Goal: Book appointment/travel/reservation

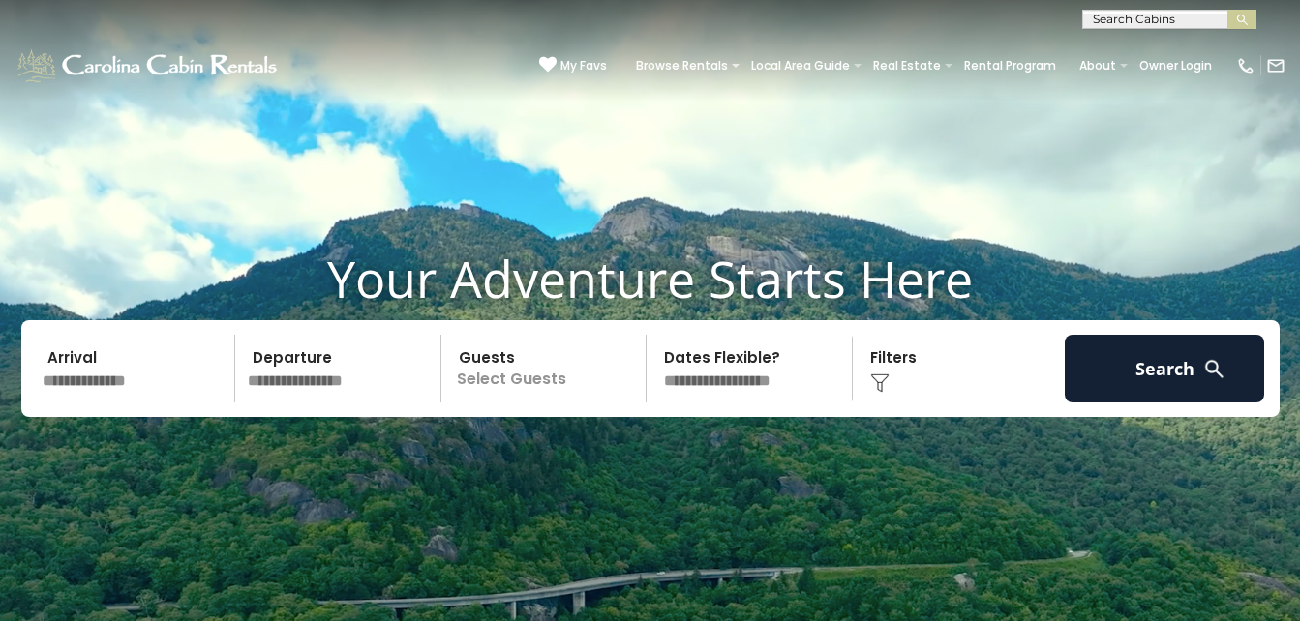
click at [117, 397] on input "text" at bounding box center [136, 369] width 200 height 68
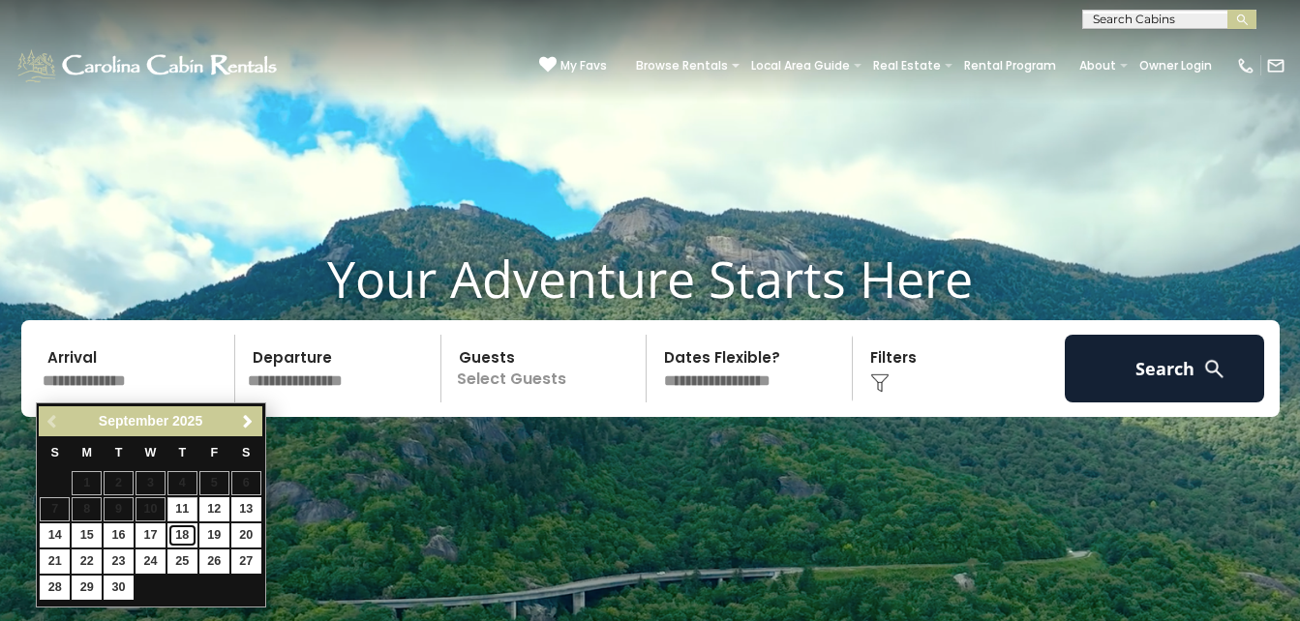
click at [181, 532] on link "18" at bounding box center [182, 536] width 30 height 24
type input "*******"
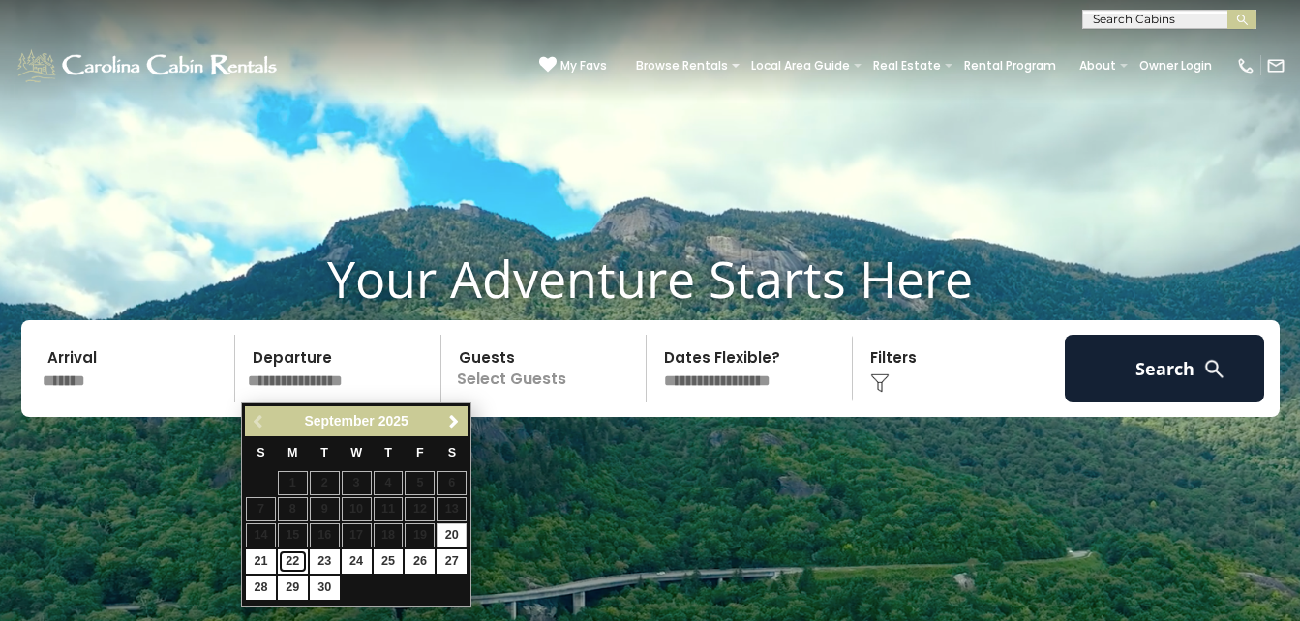
click at [292, 560] on link "22" at bounding box center [293, 562] width 30 height 24
type input "*******"
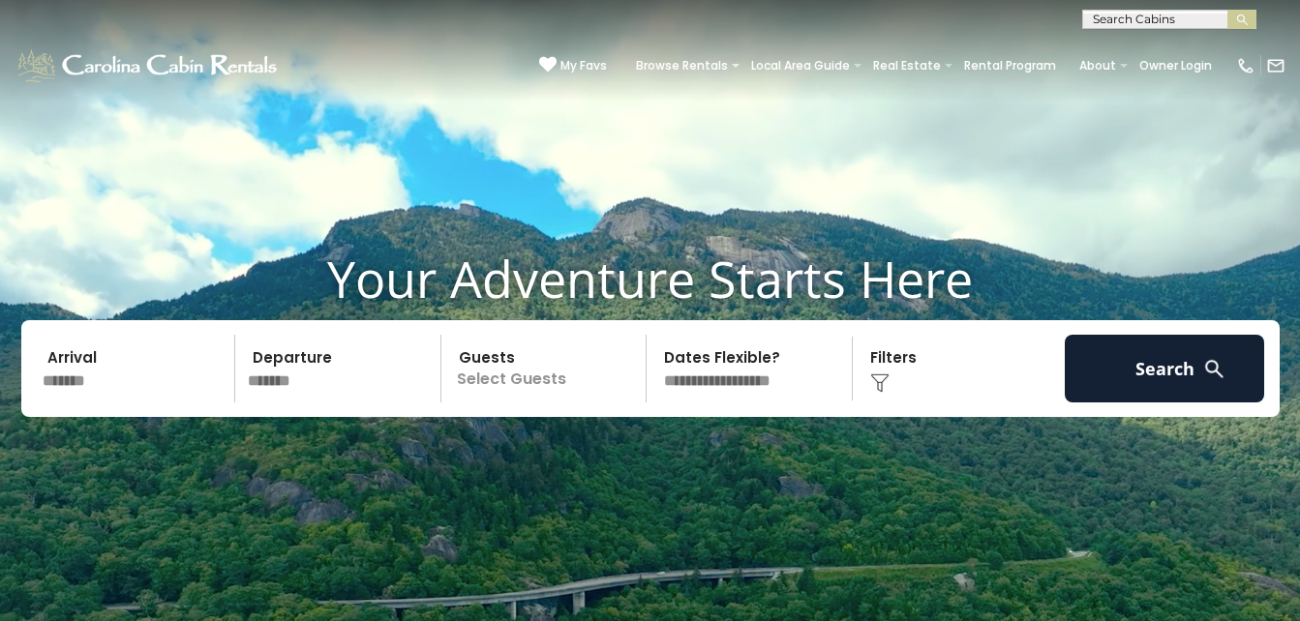
click at [512, 389] on p "Select Guests" at bounding box center [546, 369] width 199 height 68
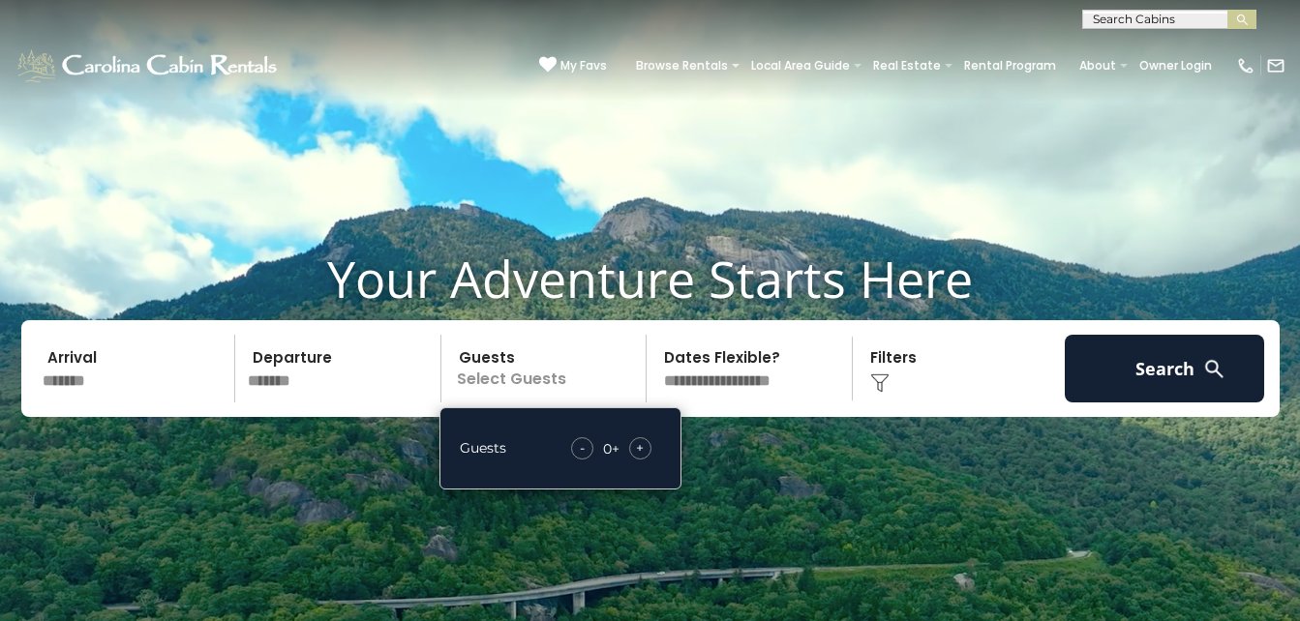
click at [640, 447] on span "+" at bounding box center [640, 447] width 8 height 19
click at [1205, 375] on img at bounding box center [1214, 369] width 24 height 24
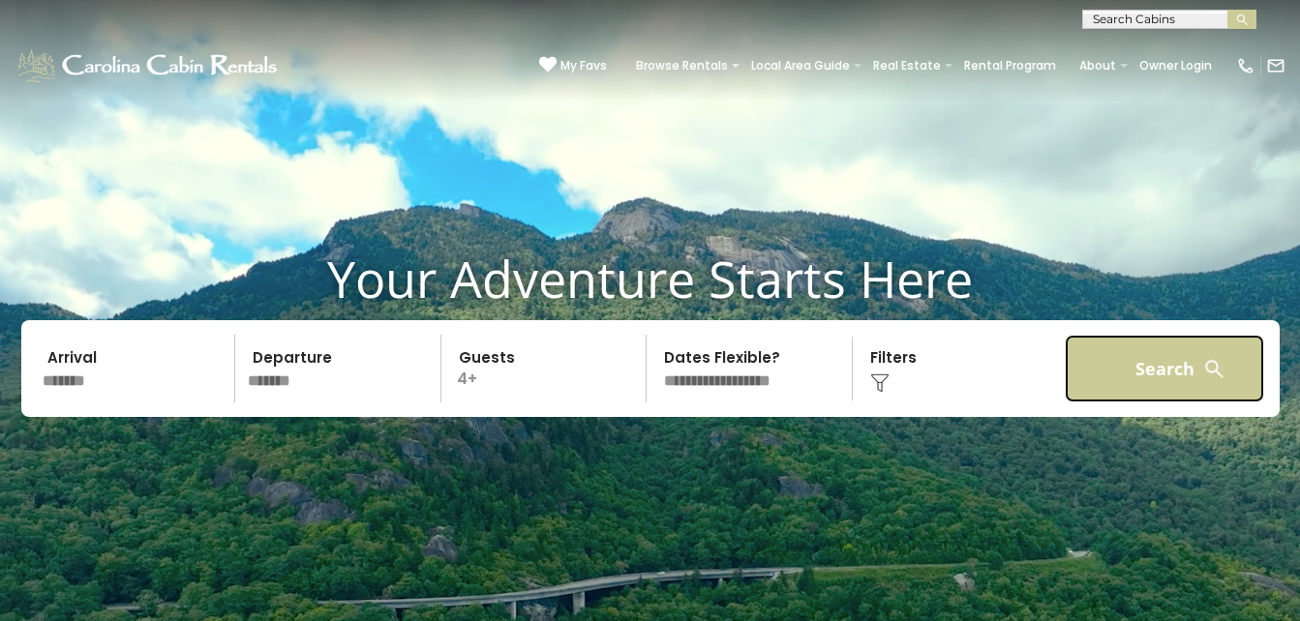
click at [1186, 363] on button "Search" at bounding box center [1165, 369] width 200 height 68
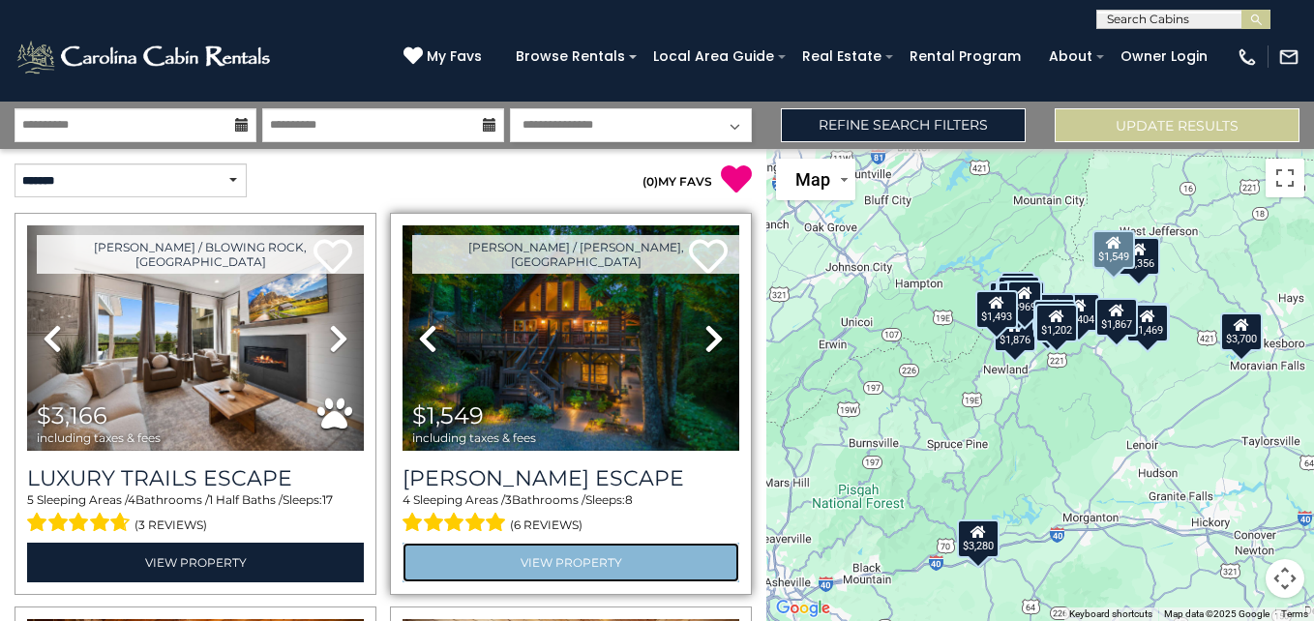
click at [573, 547] on link "View Property" at bounding box center [571, 563] width 337 height 40
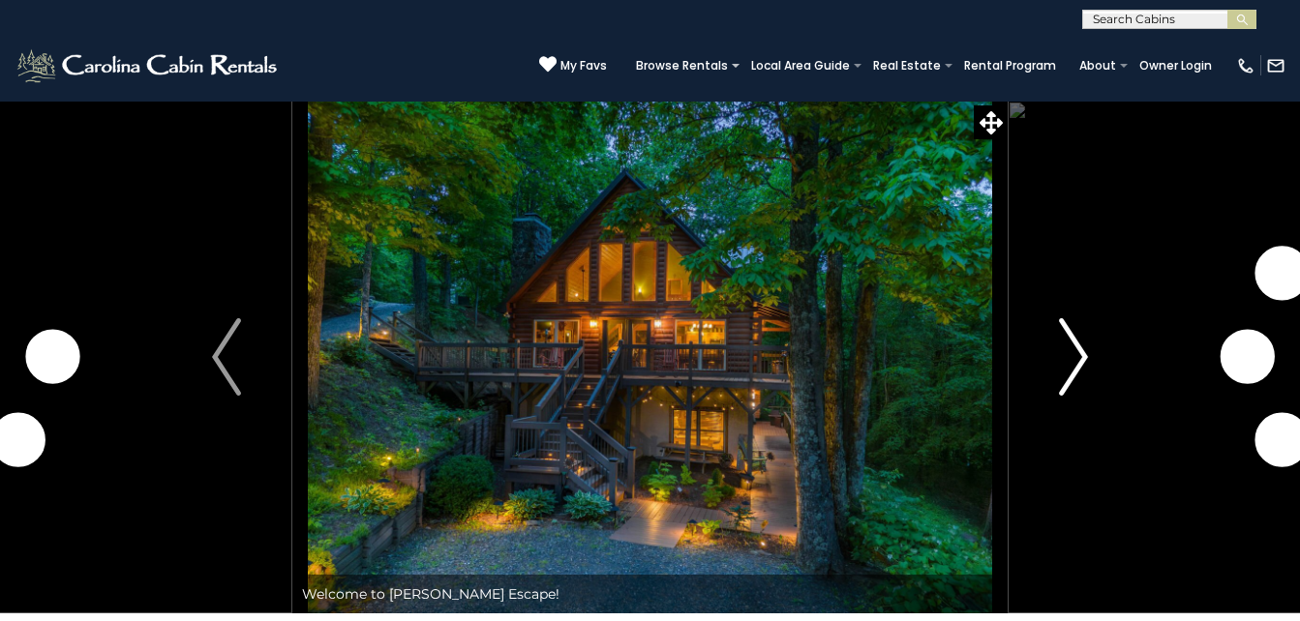
click at [1071, 346] on img "Next" at bounding box center [1073, 356] width 29 height 77
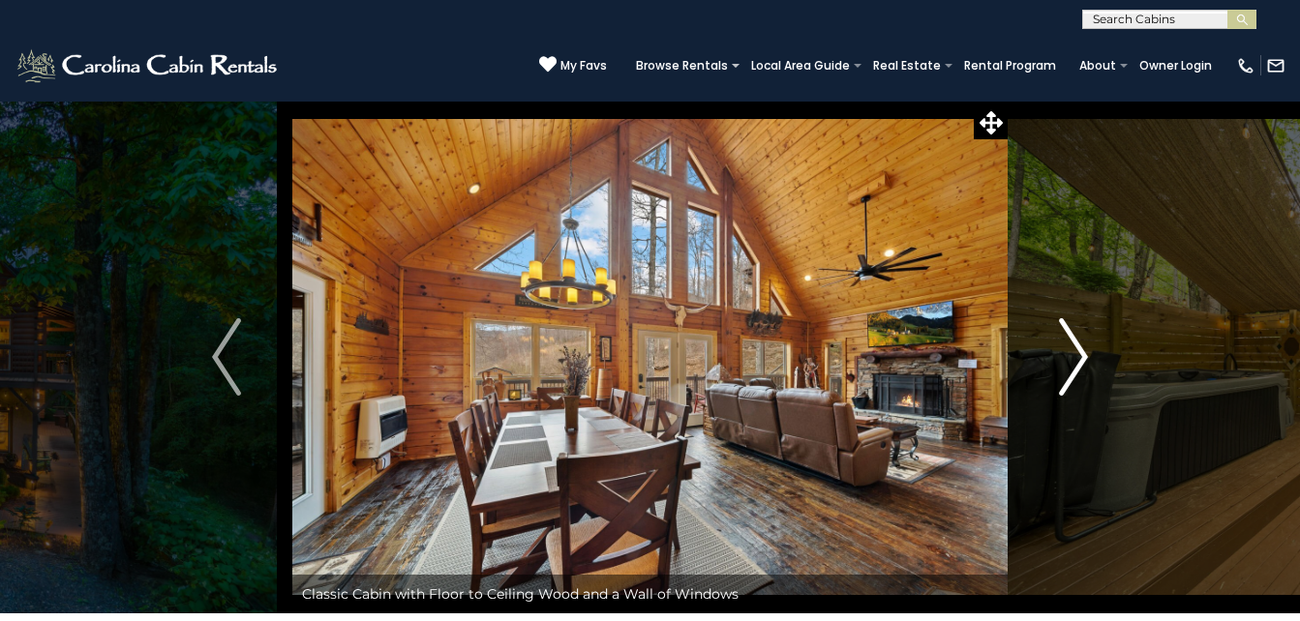
click at [1071, 346] on img "Next" at bounding box center [1073, 356] width 29 height 77
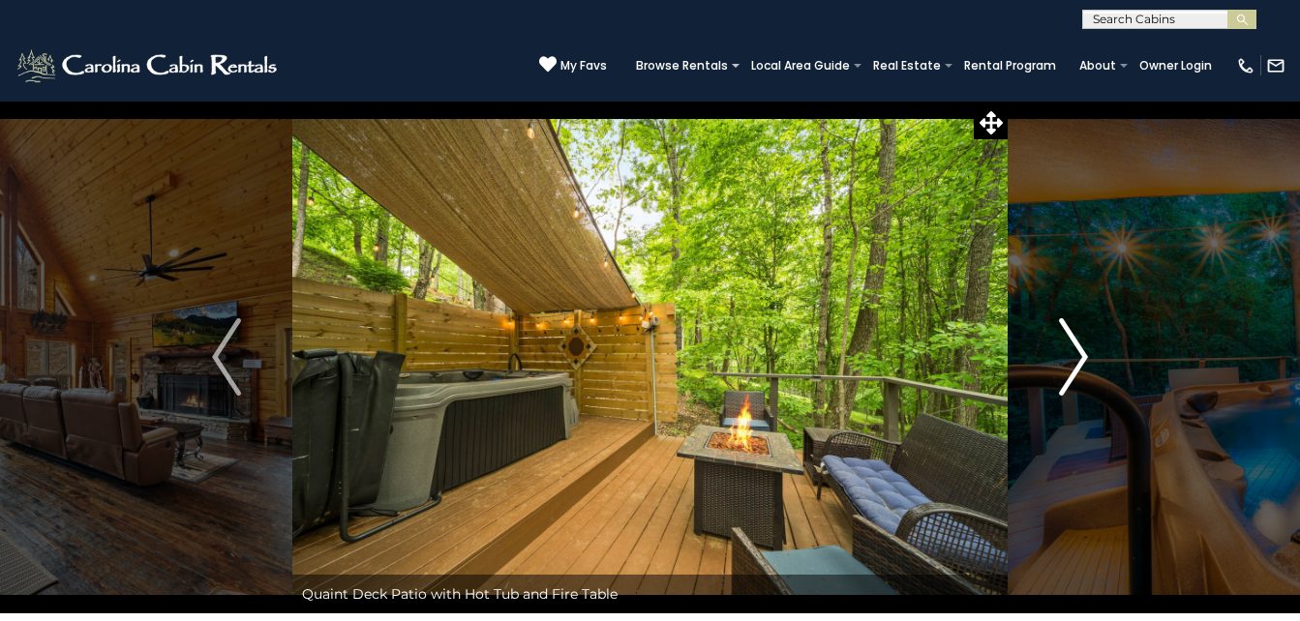
click at [1071, 346] on img "Next" at bounding box center [1073, 356] width 29 height 77
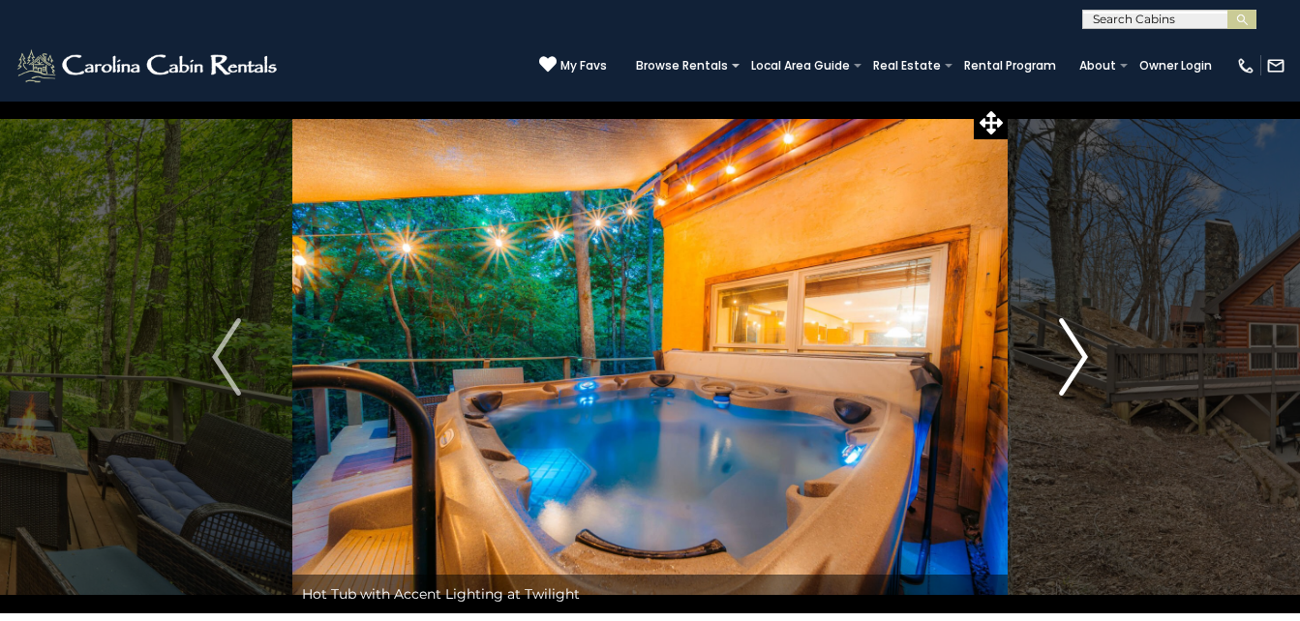
click at [1071, 346] on img "Next" at bounding box center [1073, 356] width 29 height 77
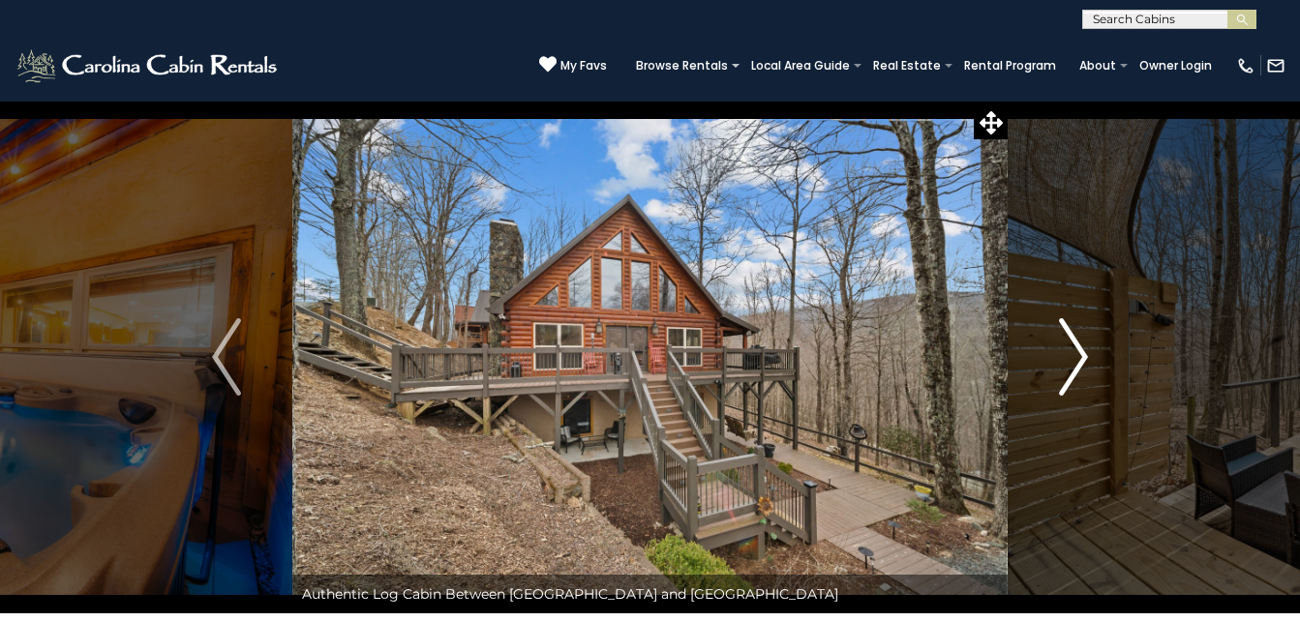
click at [1071, 346] on img "Next" at bounding box center [1073, 356] width 29 height 77
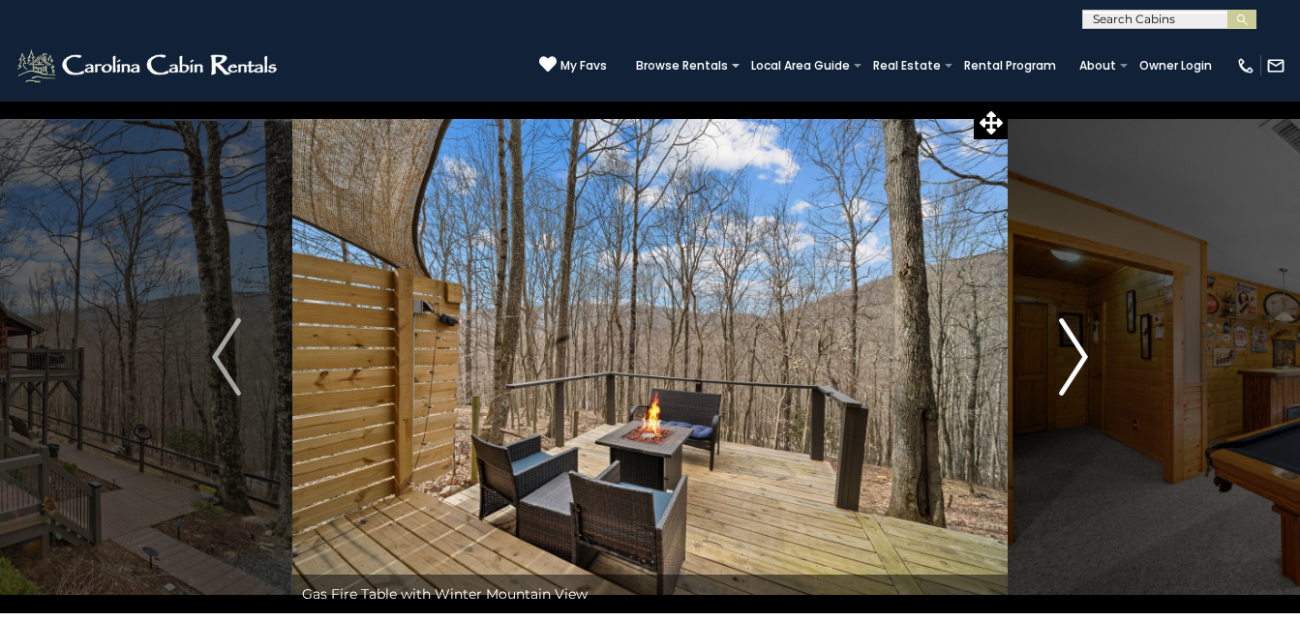
click at [1071, 346] on img "Next" at bounding box center [1073, 356] width 29 height 77
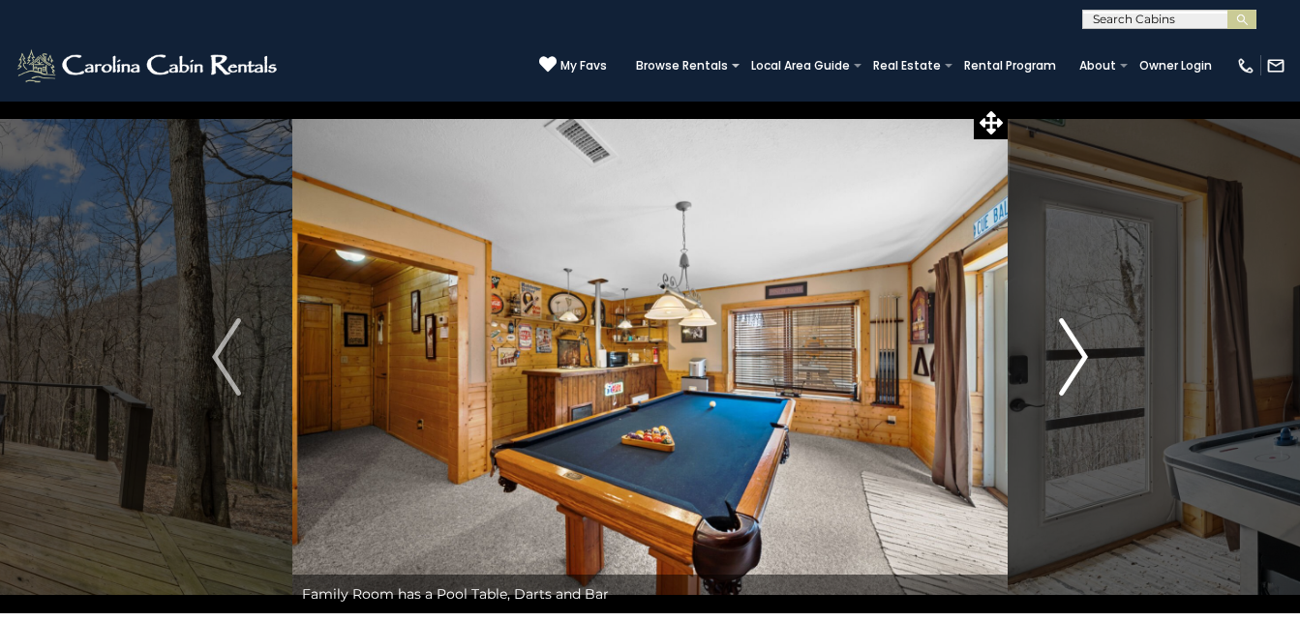
click at [1071, 346] on img "Next" at bounding box center [1073, 356] width 29 height 77
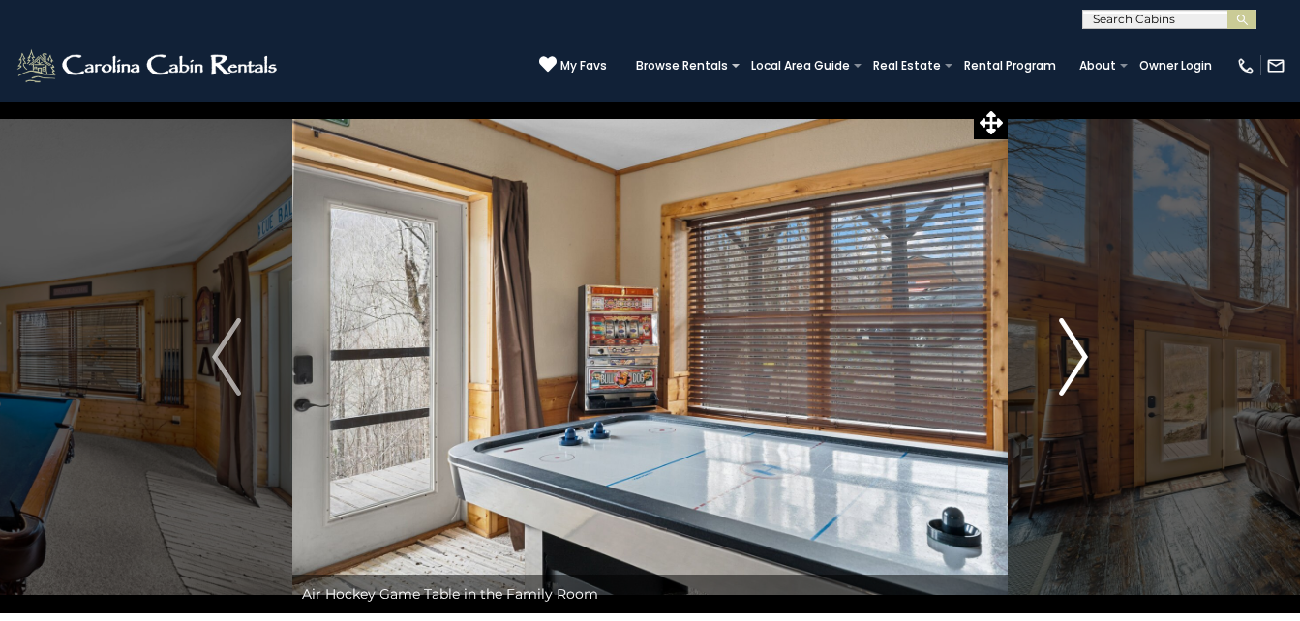
click at [1071, 346] on img "Next" at bounding box center [1073, 356] width 29 height 77
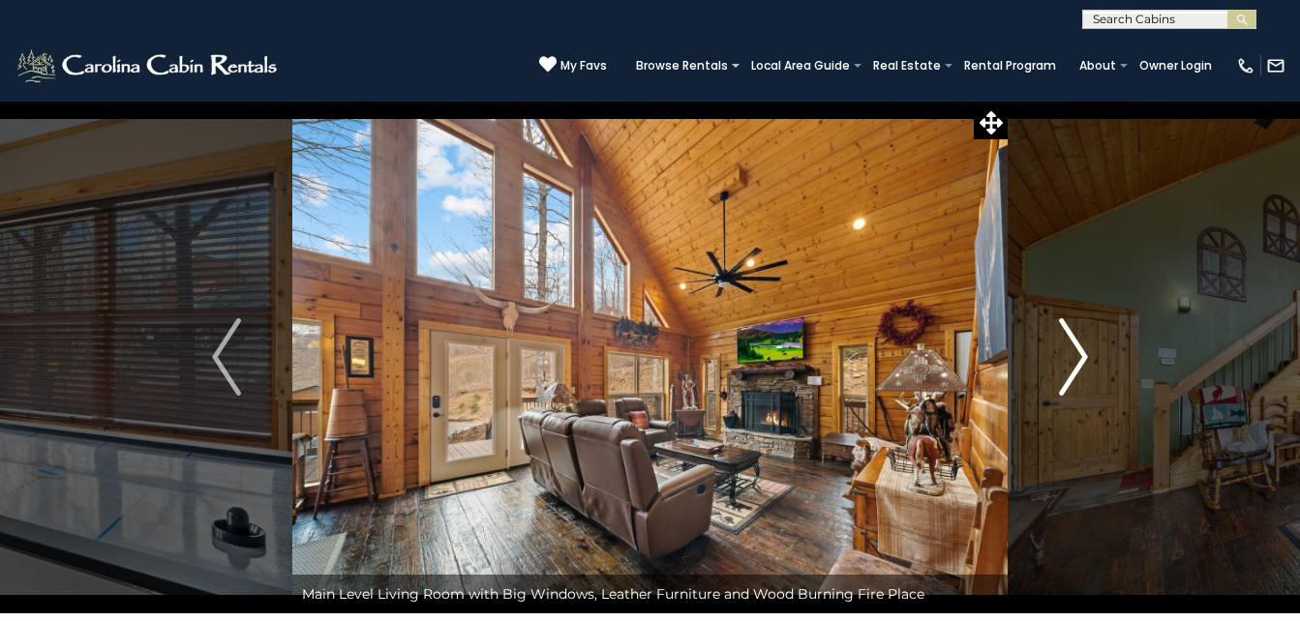
click at [1071, 346] on img "Next" at bounding box center [1073, 356] width 29 height 77
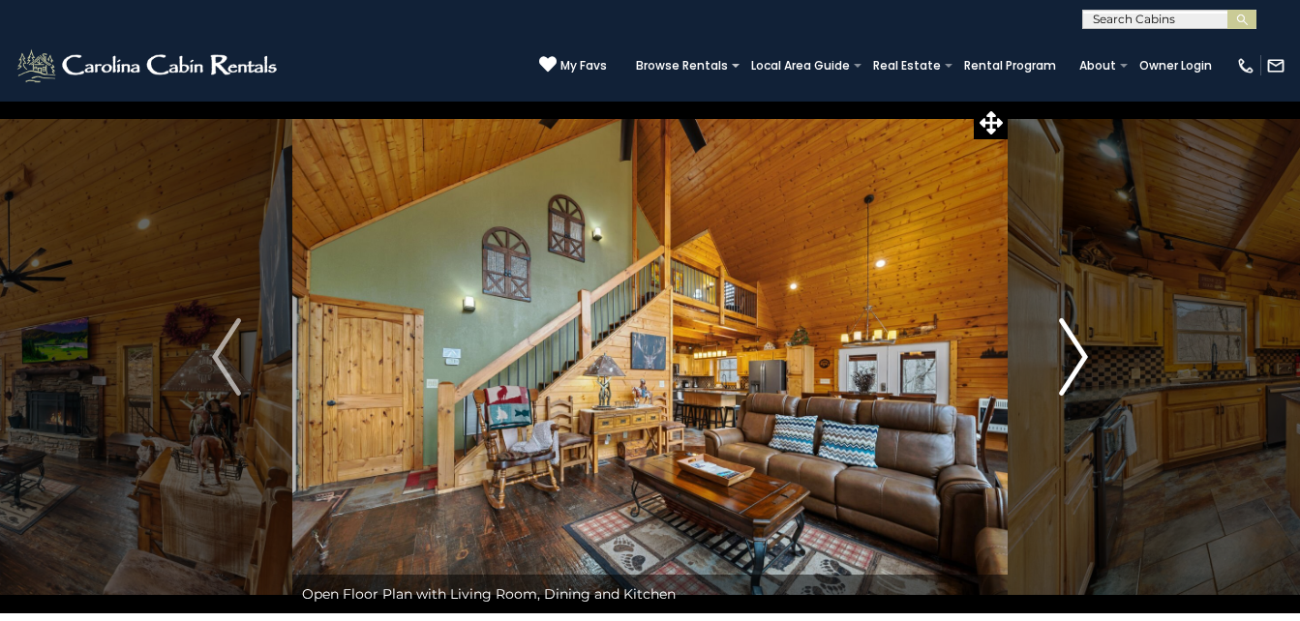
click at [1071, 346] on img "Next" at bounding box center [1073, 356] width 29 height 77
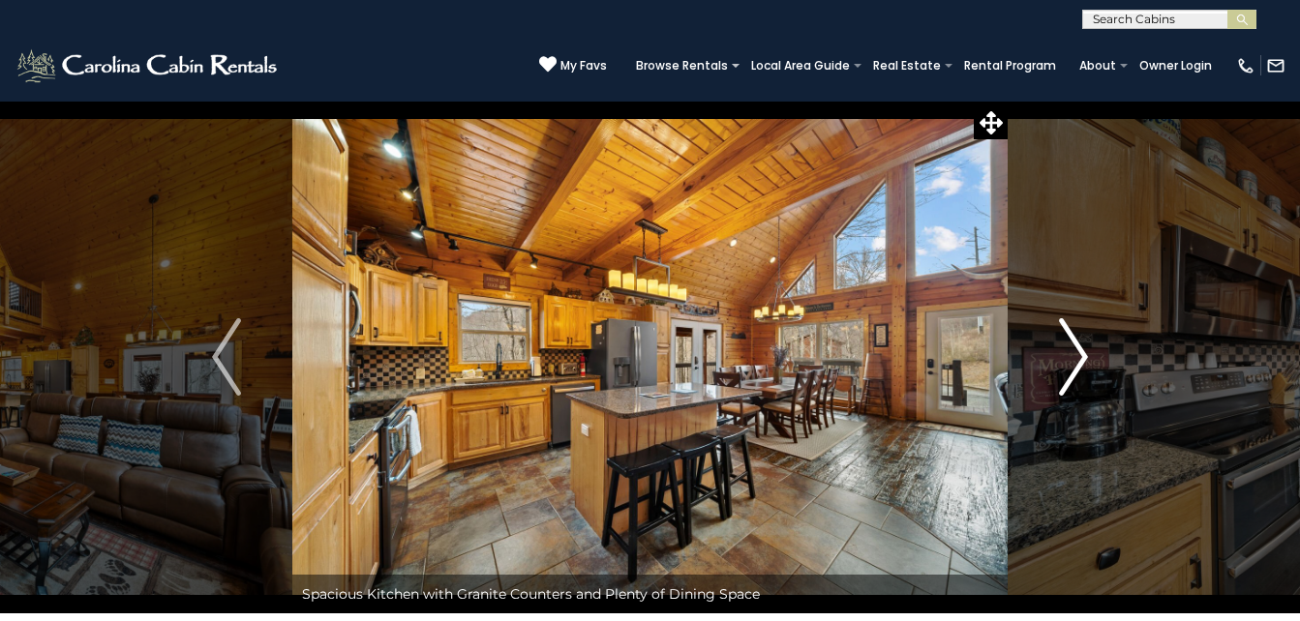
click at [1071, 346] on img "Next" at bounding box center [1073, 356] width 29 height 77
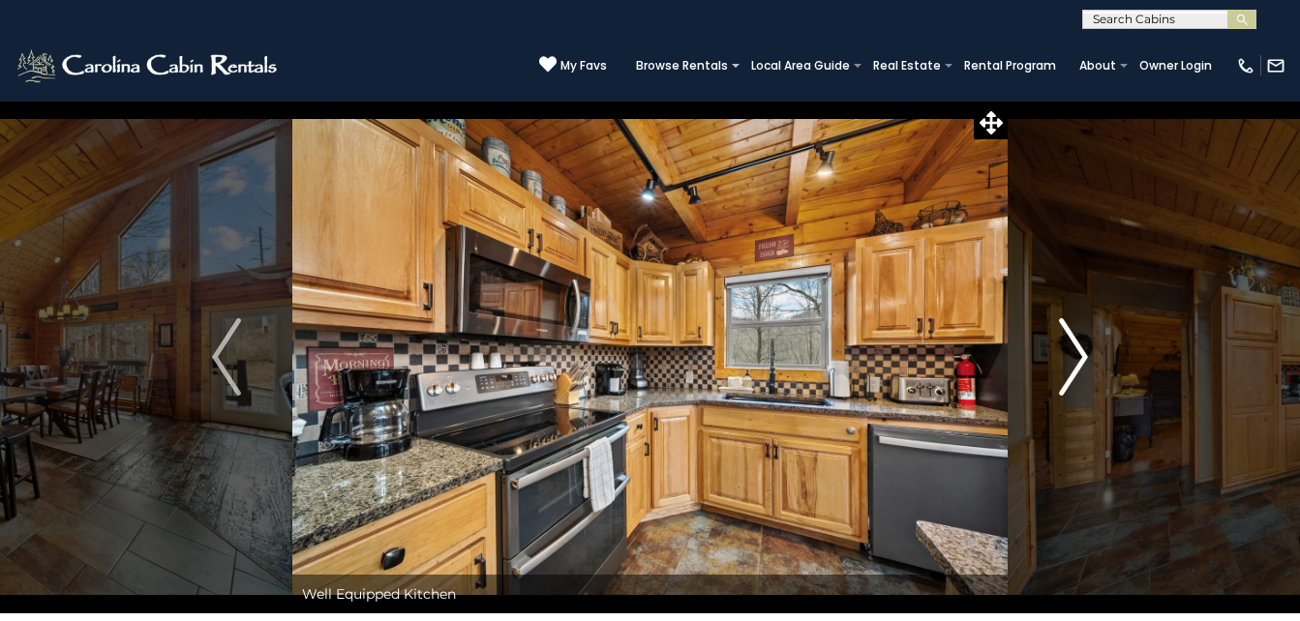
click at [1071, 346] on img "Next" at bounding box center [1073, 356] width 29 height 77
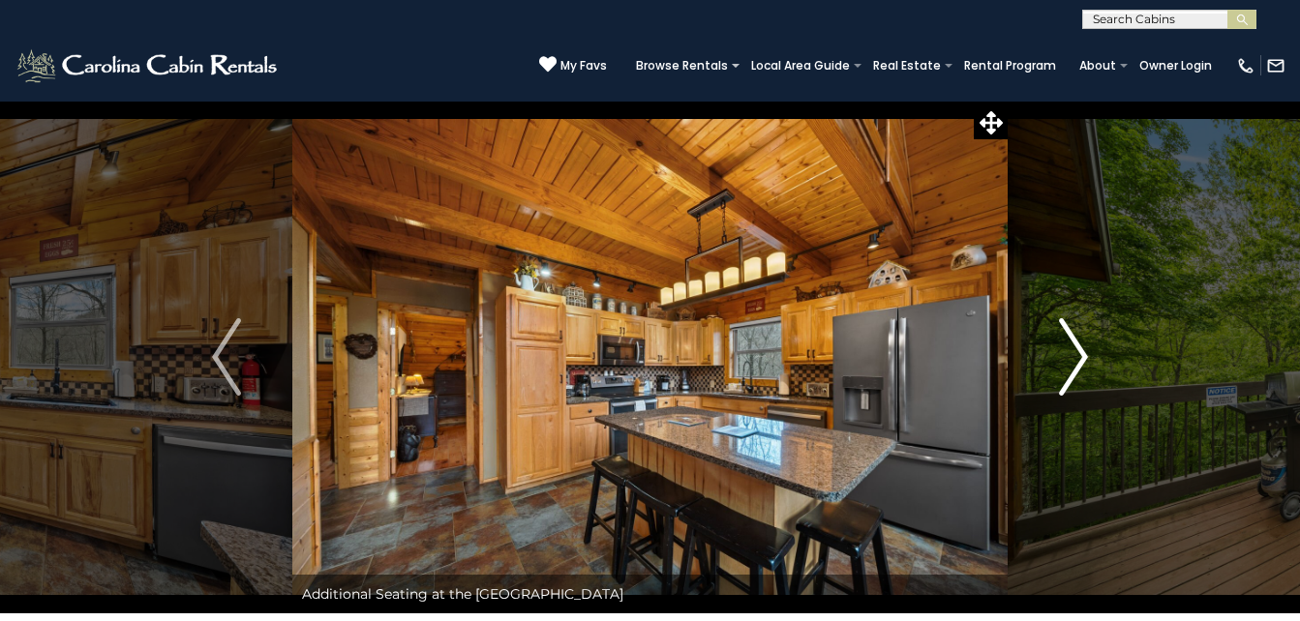
click at [1071, 346] on img "Next" at bounding box center [1073, 356] width 29 height 77
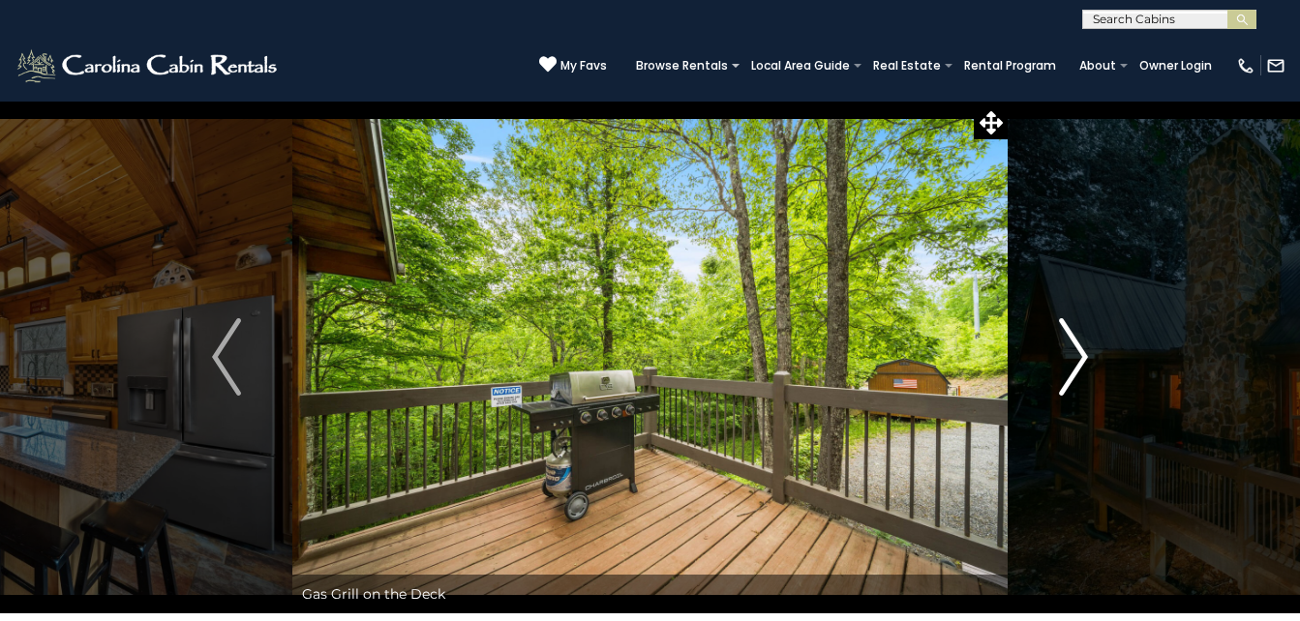
click at [1071, 346] on img "Next" at bounding box center [1073, 356] width 29 height 77
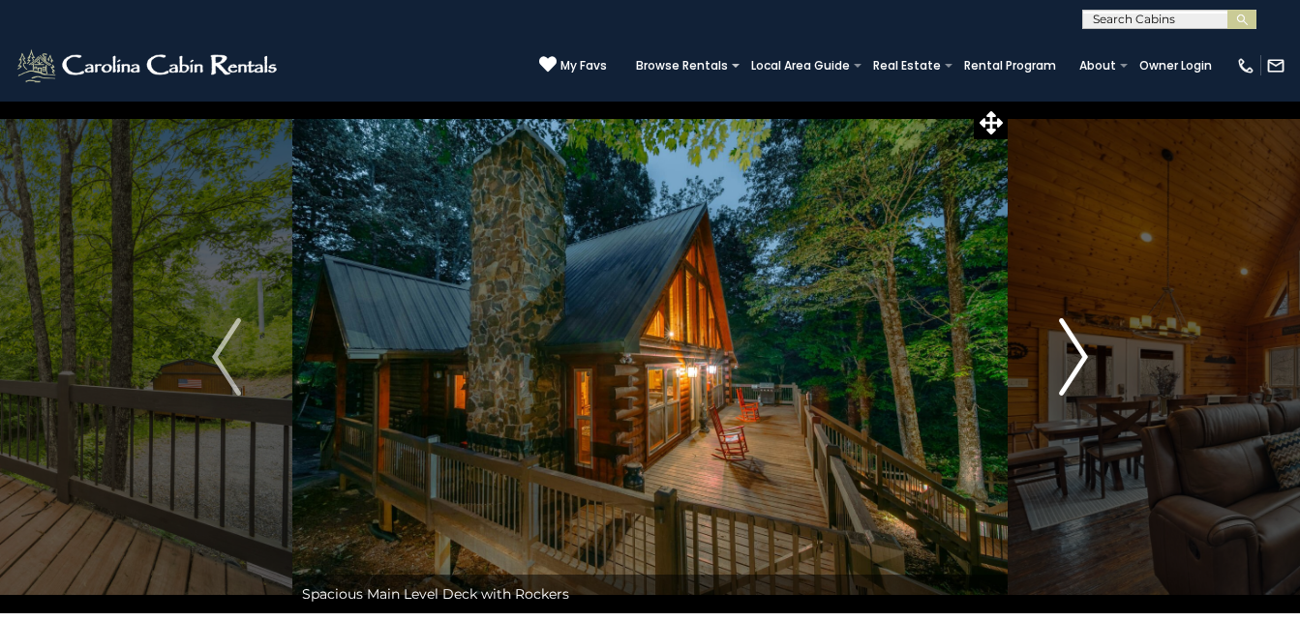
click at [1071, 346] on img "Next" at bounding box center [1073, 356] width 29 height 77
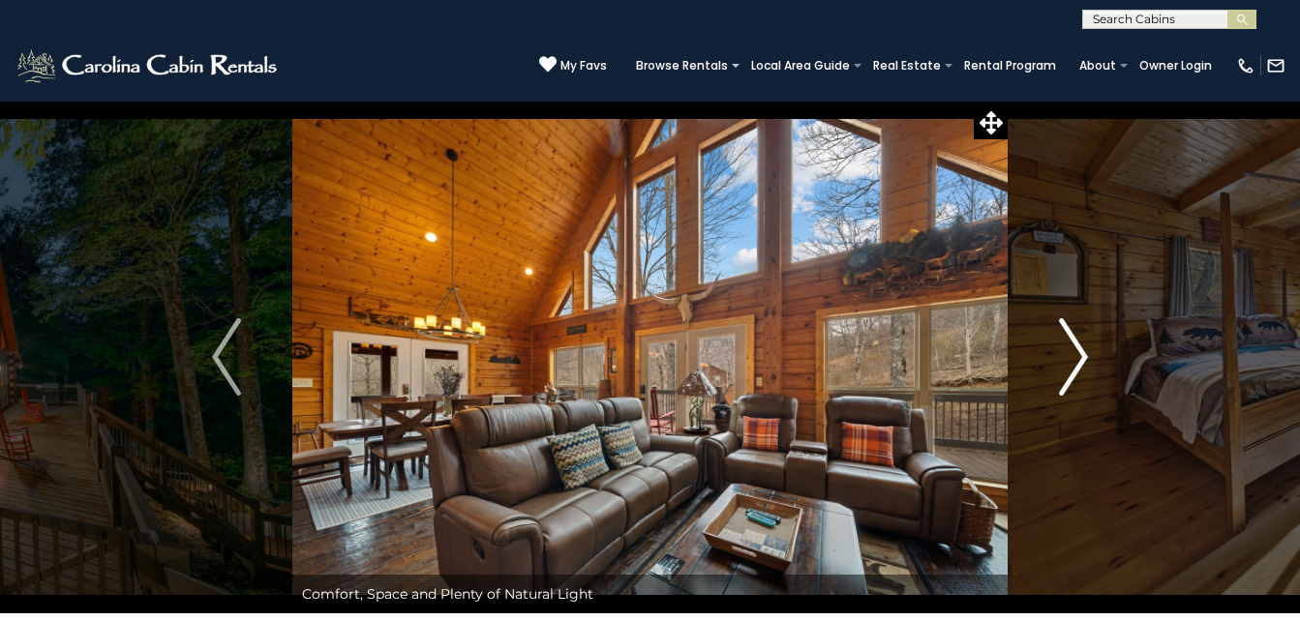
click at [1071, 346] on img "Next" at bounding box center [1073, 356] width 29 height 77
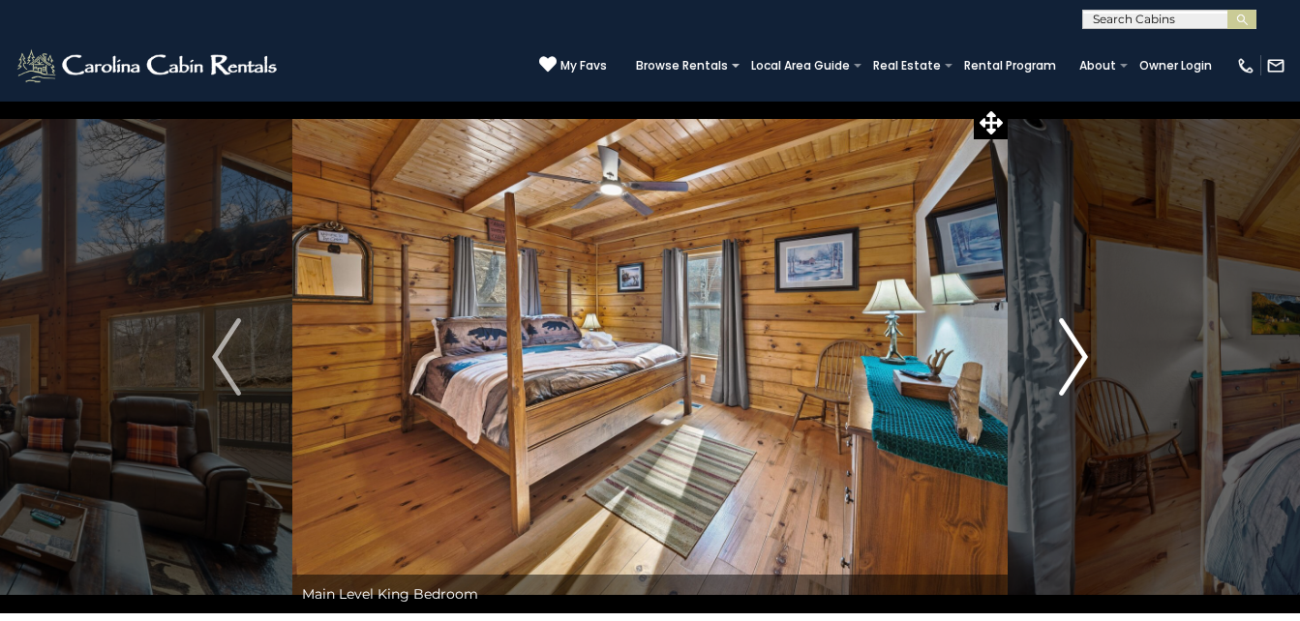
click at [1071, 346] on img "Next" at bounding box center [1073, 356] width 29 height 77
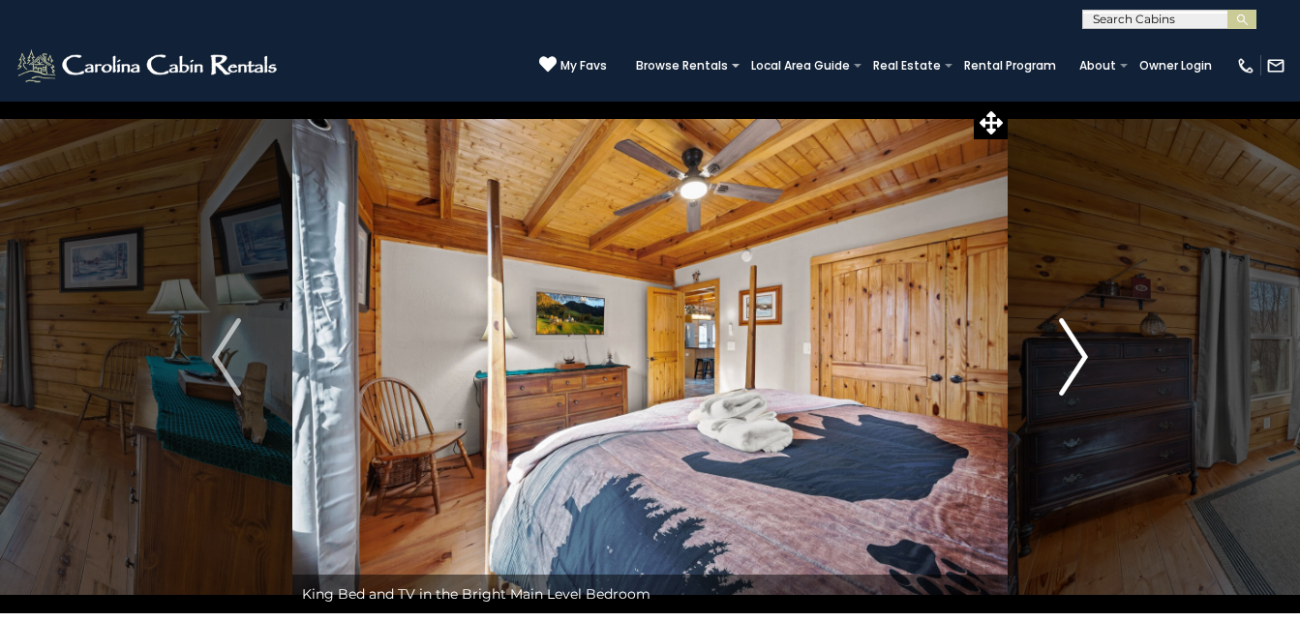
click at [1071, 346] on img "Next" at bounding box center [1073, 356] width 29 height 77
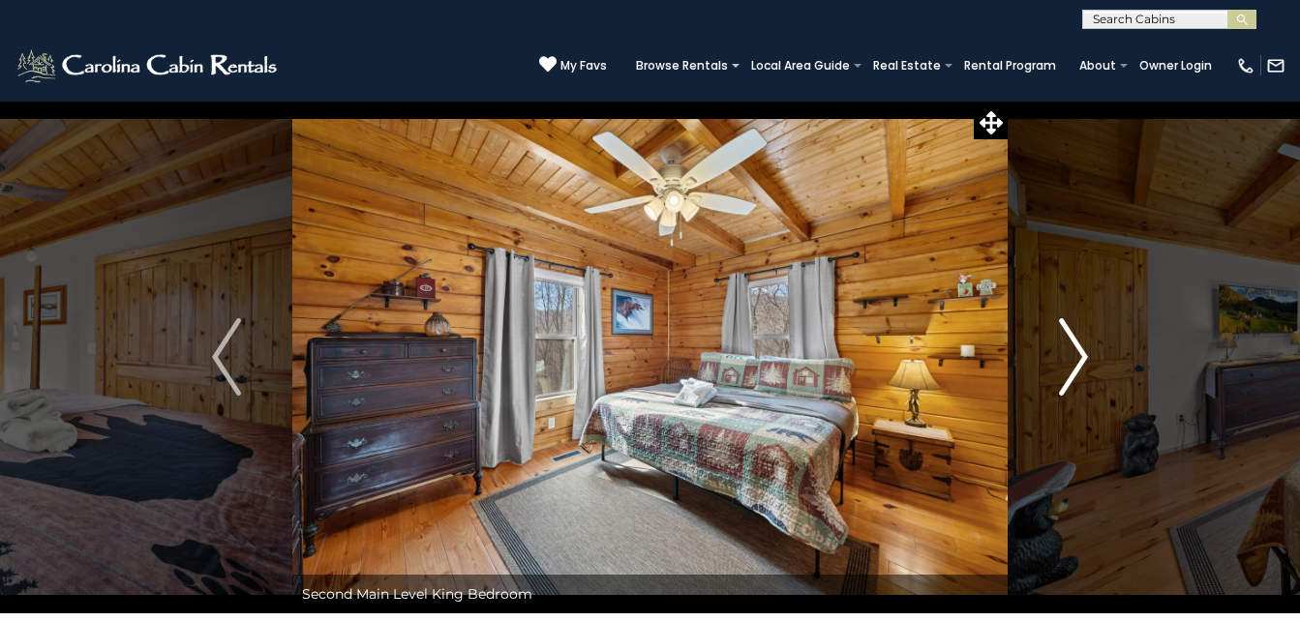
click at [1071, 346] on img "Next" at bounding box center [1073, 356] width 29 height 77
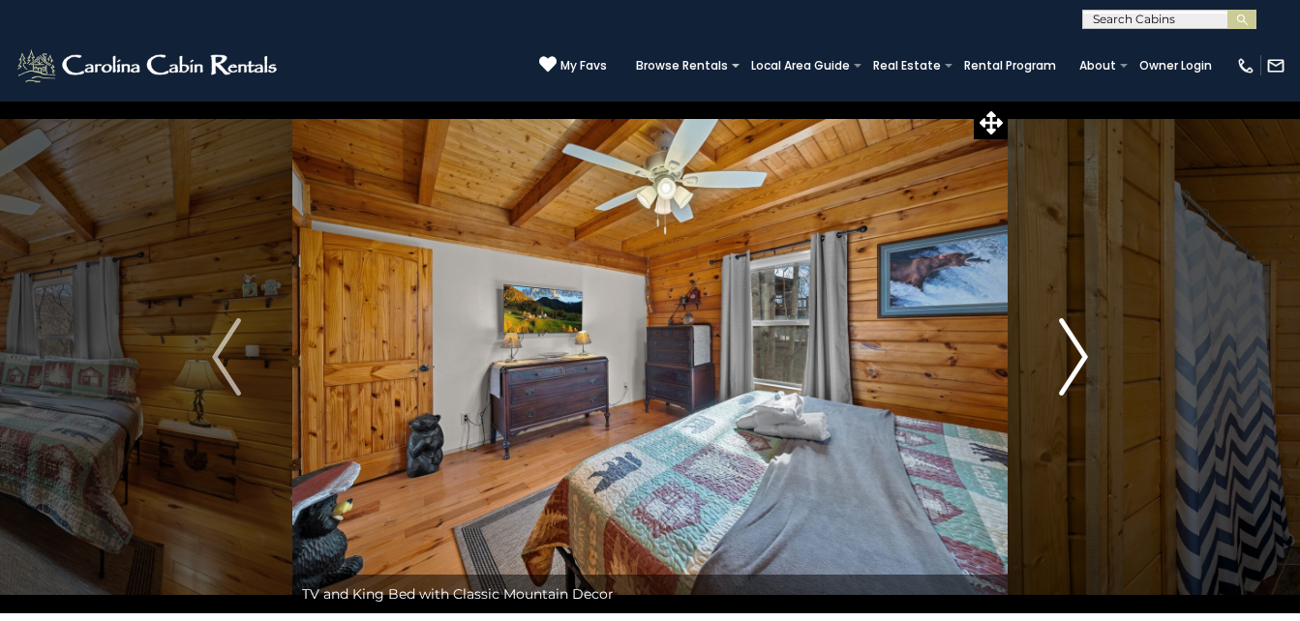
click at [1071, 346] on img "Next" at bounding box center [1073, 356] width 29 height 77
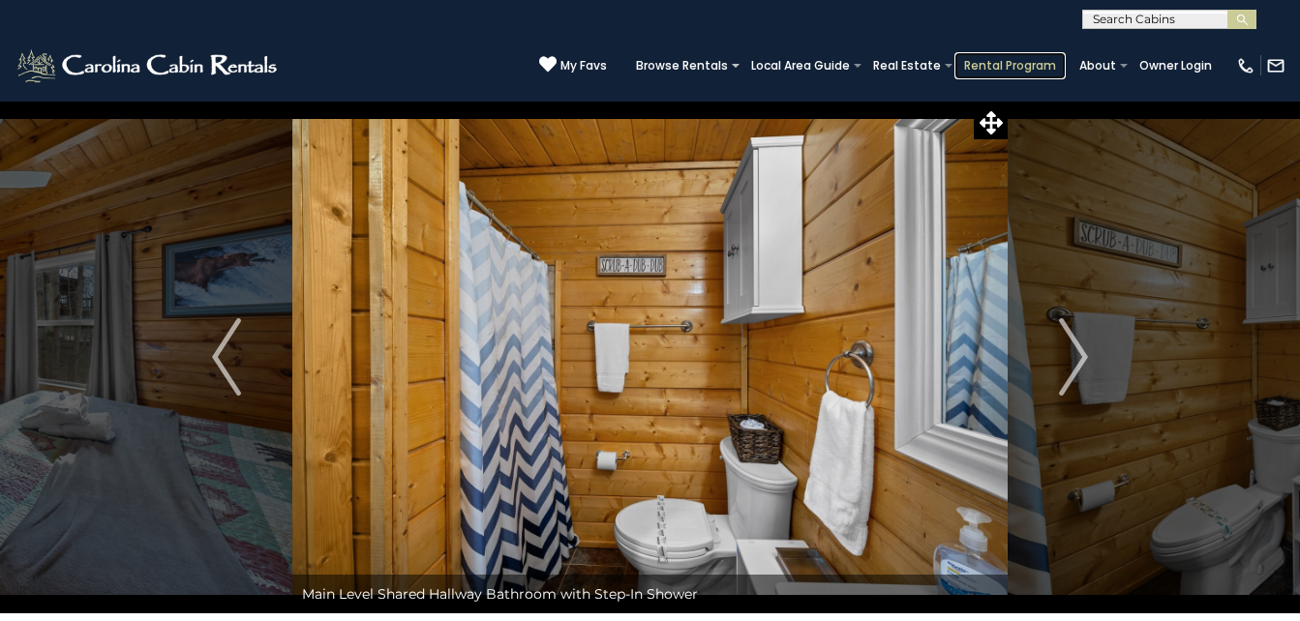
click at [954, 52] on link "Rental Program" at bounding box center [1009, 65] width 111 height 27
